Goal: Task Accomplishment & Management: Use online tool/utility

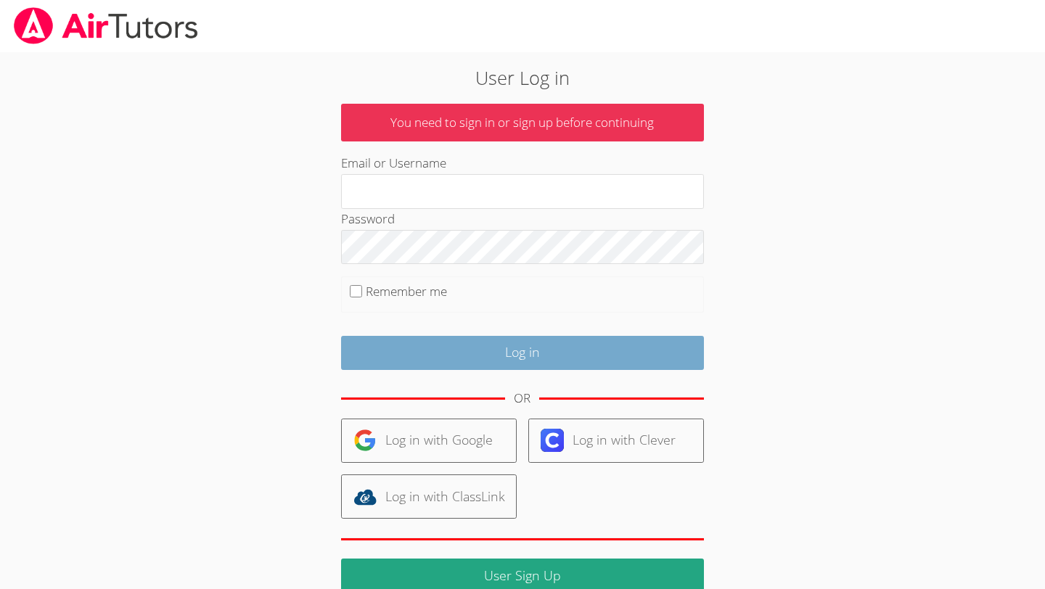
type input "owenlogan"
click at [436, 342] on input "Log in" at bounding box center [522, 353] width 363 height 34
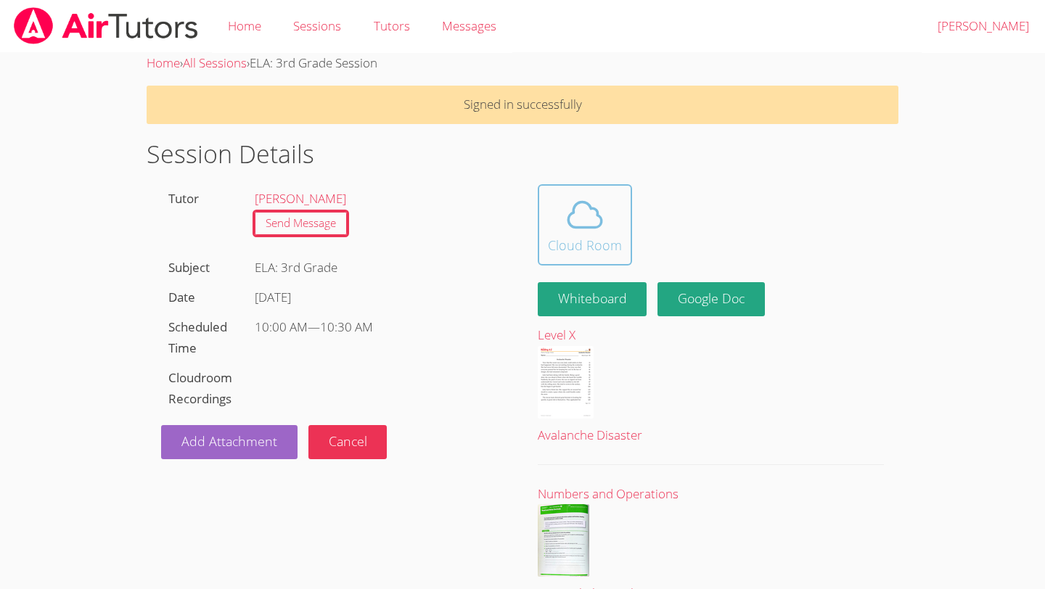
click at [614, 212] on span at bounding box center [585, 214] width 74 height 41
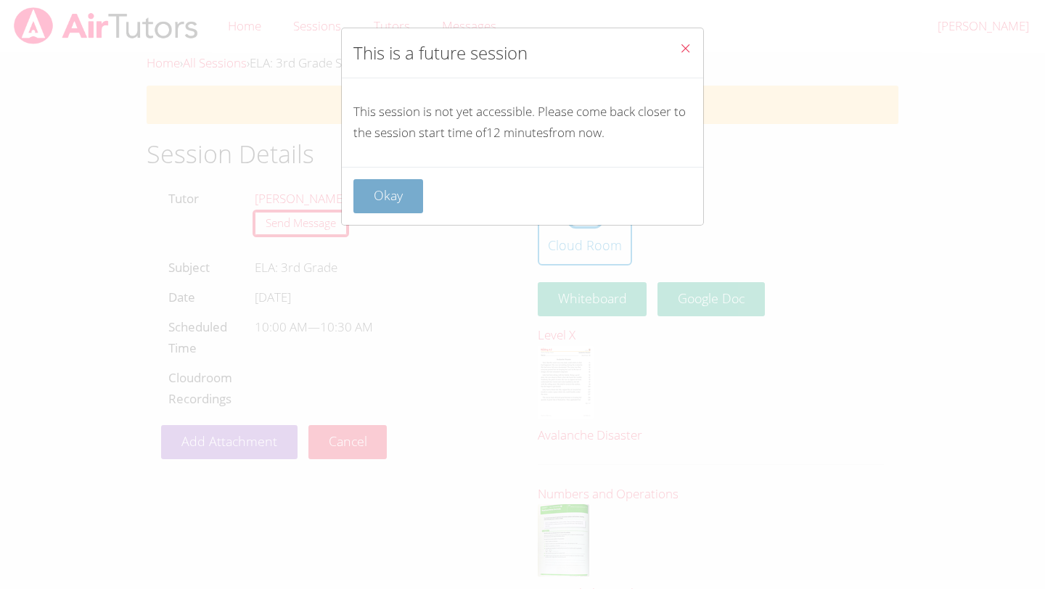
click at [393, 211] on button "Okay" at bounding box center [388, 196] width 70 height 34
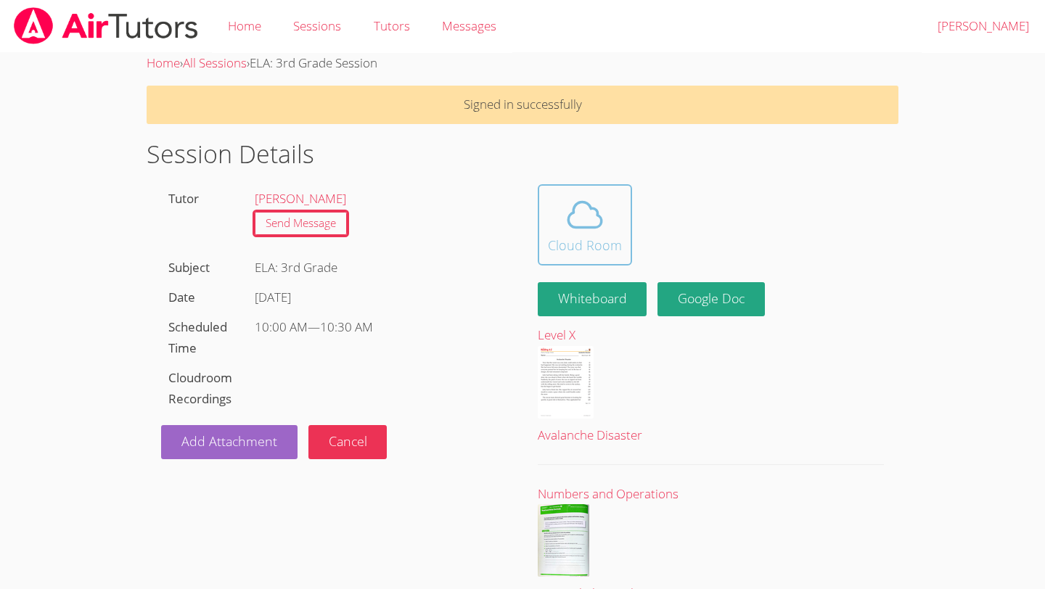
click at [580, 199] on icon at bounding box center [584, 214] width 41 height 41
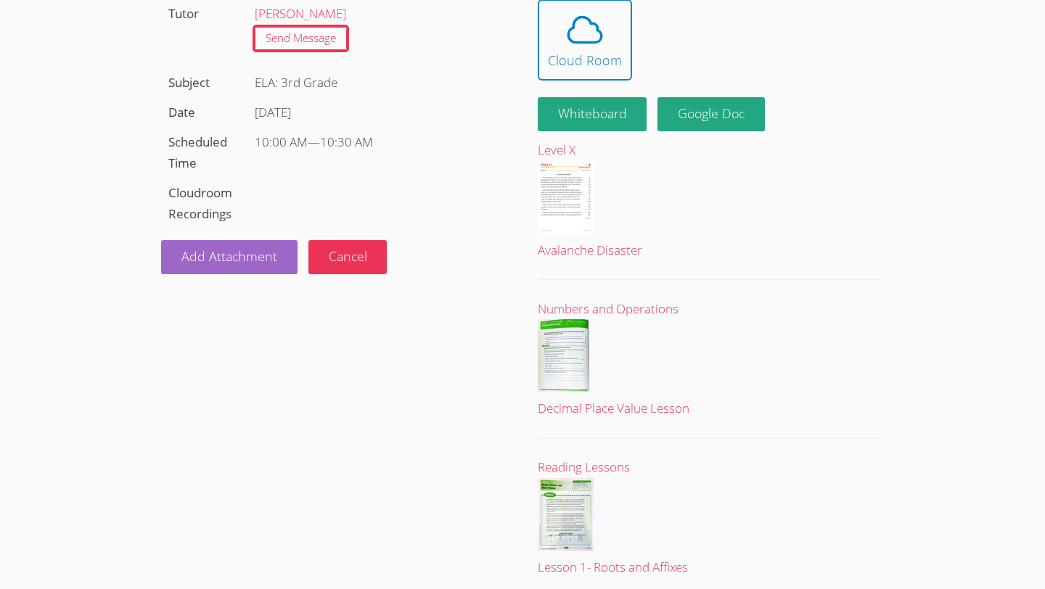
click at [822, 20] on link "Cloud Room" at bounding box center [711, 39] width 346 height 81
click at [839, 20] on link "Cloud Room" at bounding box center [711, 39] width 346 height 81
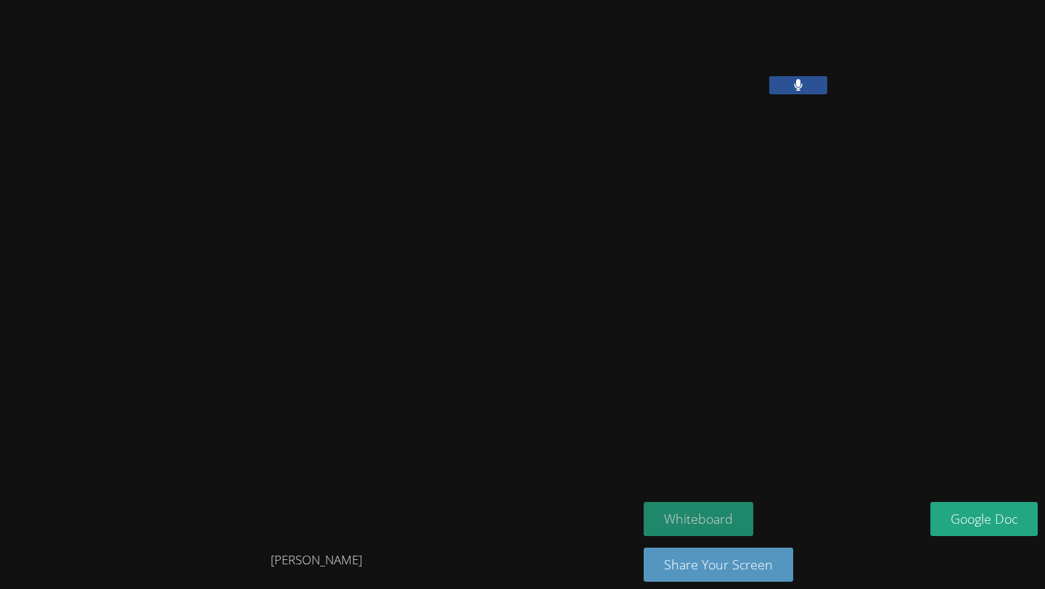
click at [729, 509] on button "Whiteboard" at bounding box center [698, 519] width 110 height 34
click at [738, 520] on button "Whiteboard" at bounding box center [698, 519] width 110 height 34
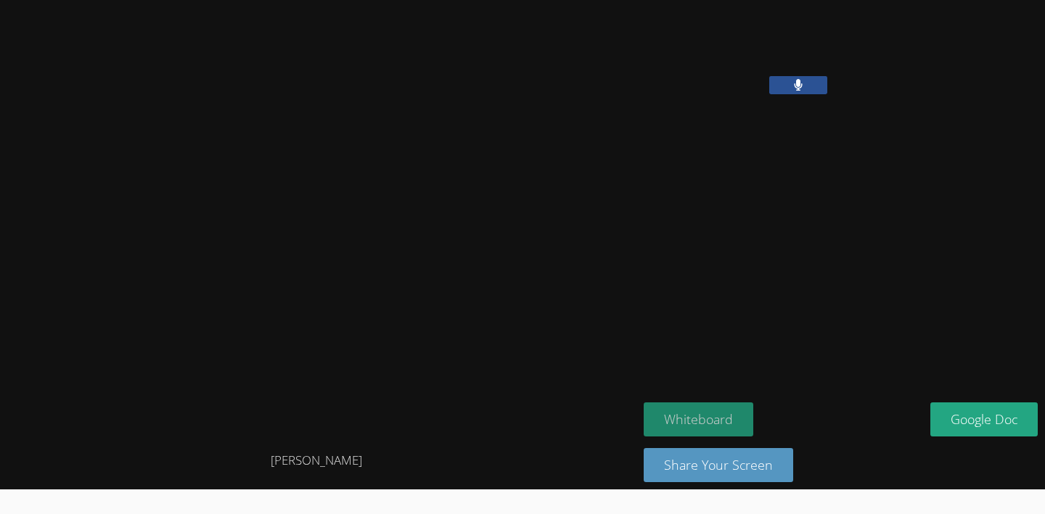
click at [700, 423] on button "Whiteboard" at bounding box center [698, 420] width 110 height 34
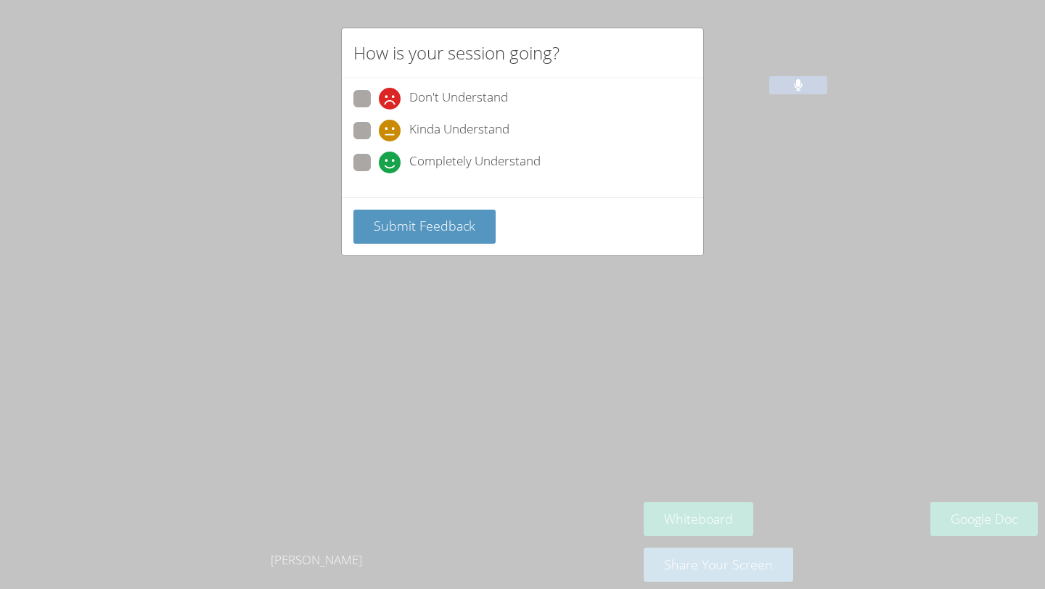
click at [456, 161] on span "Completely Understand" at bounding box center [474, 163] width 131 height 22
click at [391, 161] on input "Completely Understand" at bounding box center [385, 160] width 12 height 12
radio input "true"
click at [444, 238] on button "Submit Feedback" at bounding box center [424, 227] width 142 height 34
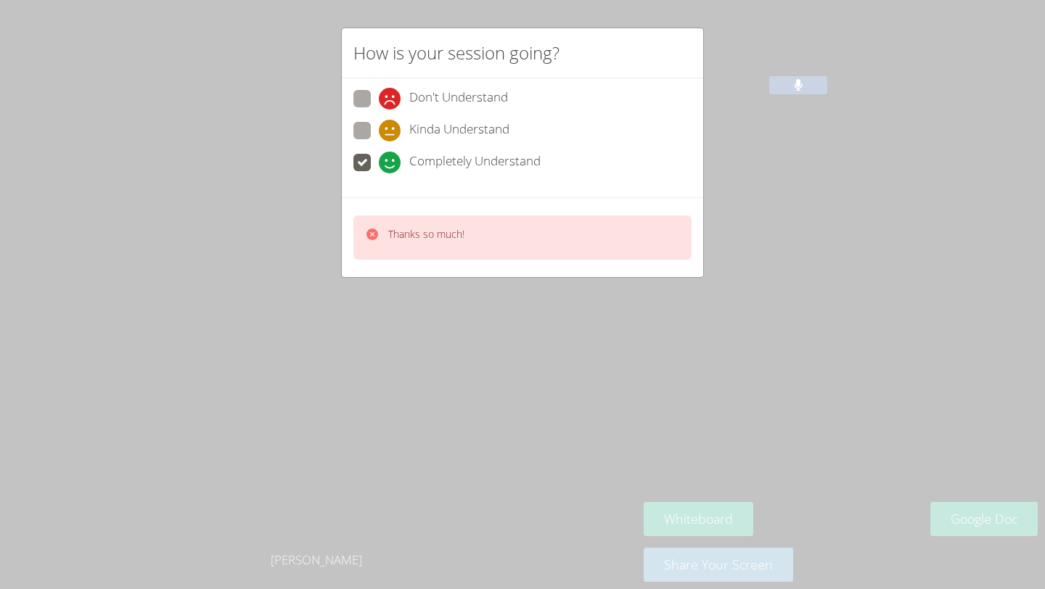
click at [681, 371] on div "How is your session going? Don't Understand Kinda Understand Completely Underst…" at bounding box center [522, 294] width 1045 height 589
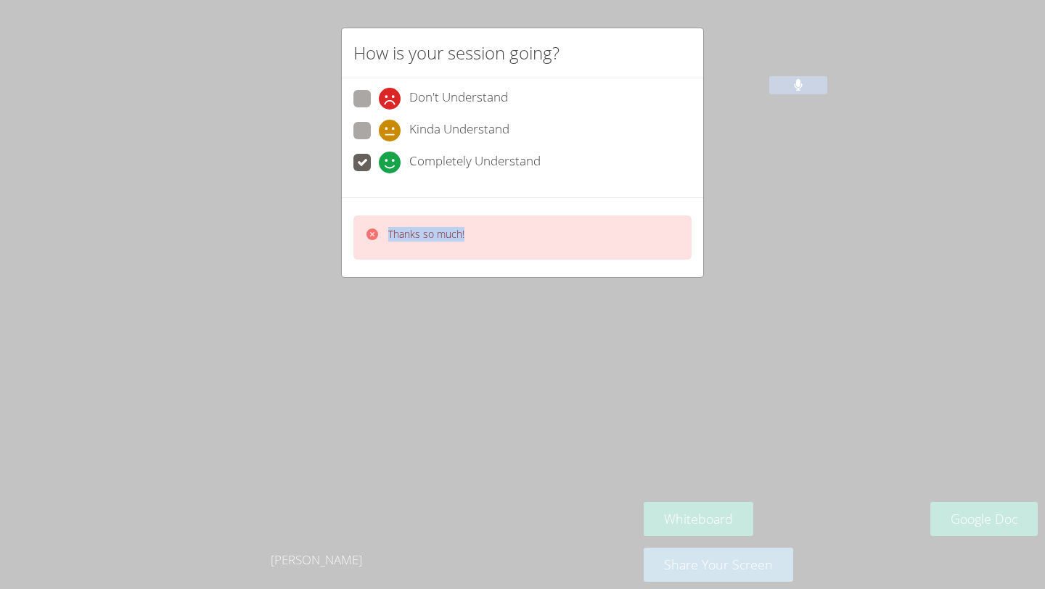
click at [681, 371] on div "How is your session going? Don't Understand Kinda Understand Completely Underst…" at bounding box center [522, 294] width 1045 height 589
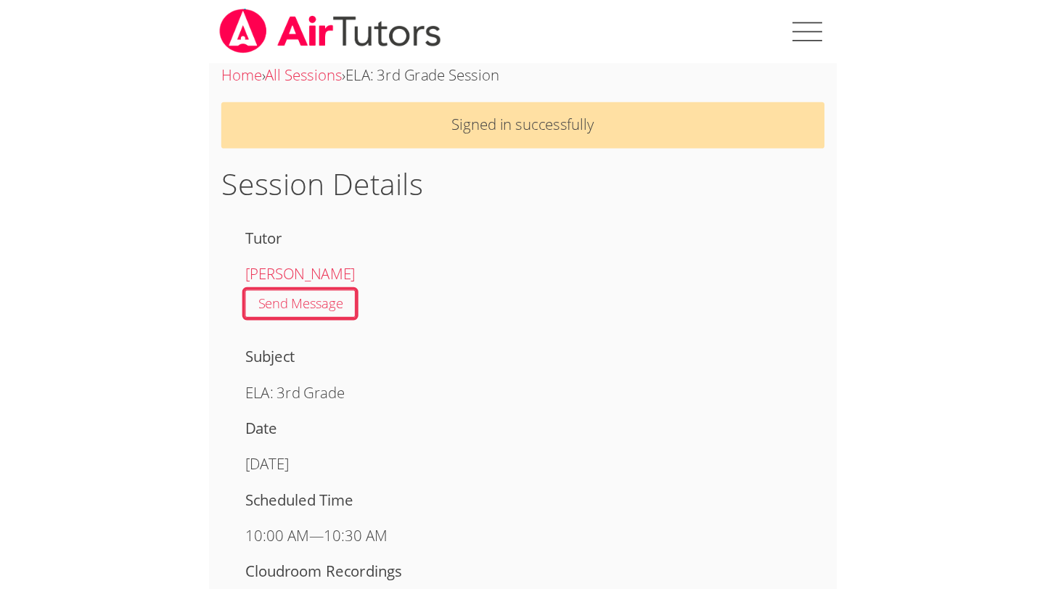
scroll to position [185, 0]
